Goal: Find specific page/section: Find specific page/section

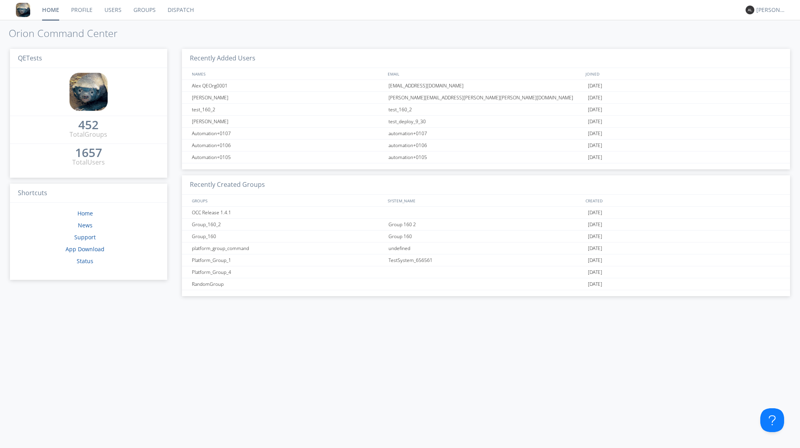
click at [118, 10] on link "Users" at bounding box center [113, 10] width 29 height 20
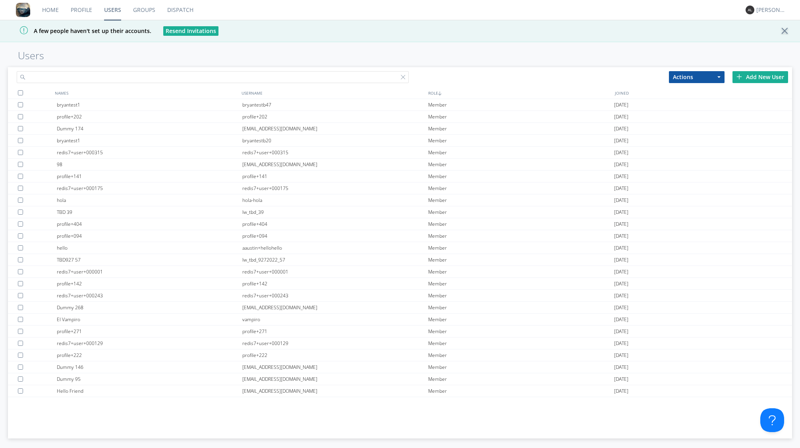
click at [238, 75] on input "text" at bounding box center [213, 77] width 392 height 12
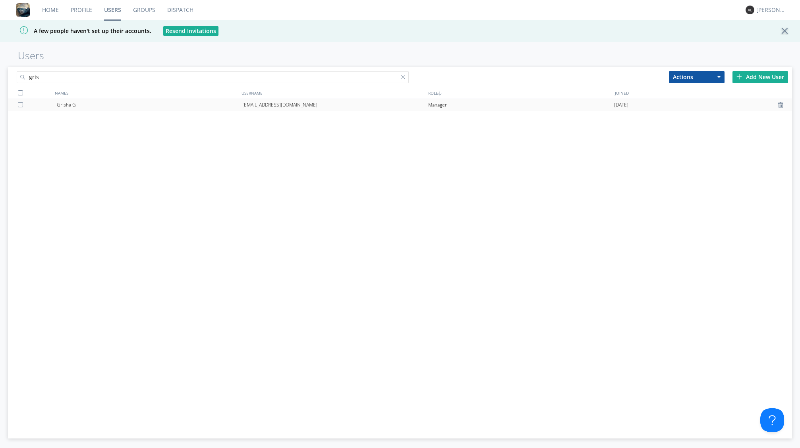
type input "gris"
click at [267, 104] on div "[EMAIL_ADDRESS][DOMAIN_NAME]" at bounding box center [335, 105] width 186 height 12
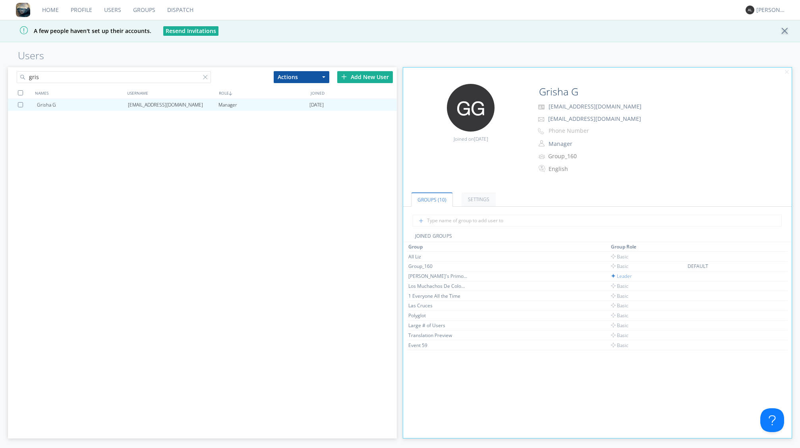
click at [208, 161] on div "Grisha G [EMAIL_ADDRESS][PERSON_NAME][DOMAIN_NAME] Manager [DATE]" at bounding box center [202, 249] width 389 height 301
click at [342, 157] on div "Grisha G [EMAIL_ADDRESS][PERSON_NAME][DOMAIN_NAME] Manager [DATE]" at bounding box center [202, 249] width 389 height 301
